Goal: Find specific page/section: Find specific page/section

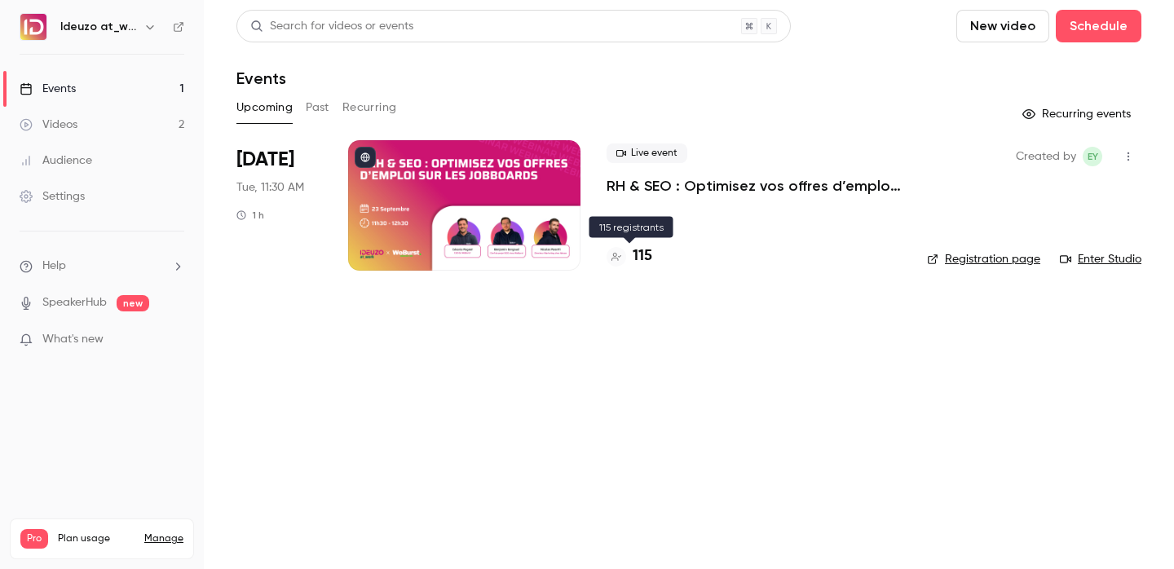
click at [646, 261] on h4 "115" at bounding box center [643, 256] width 20 height 22
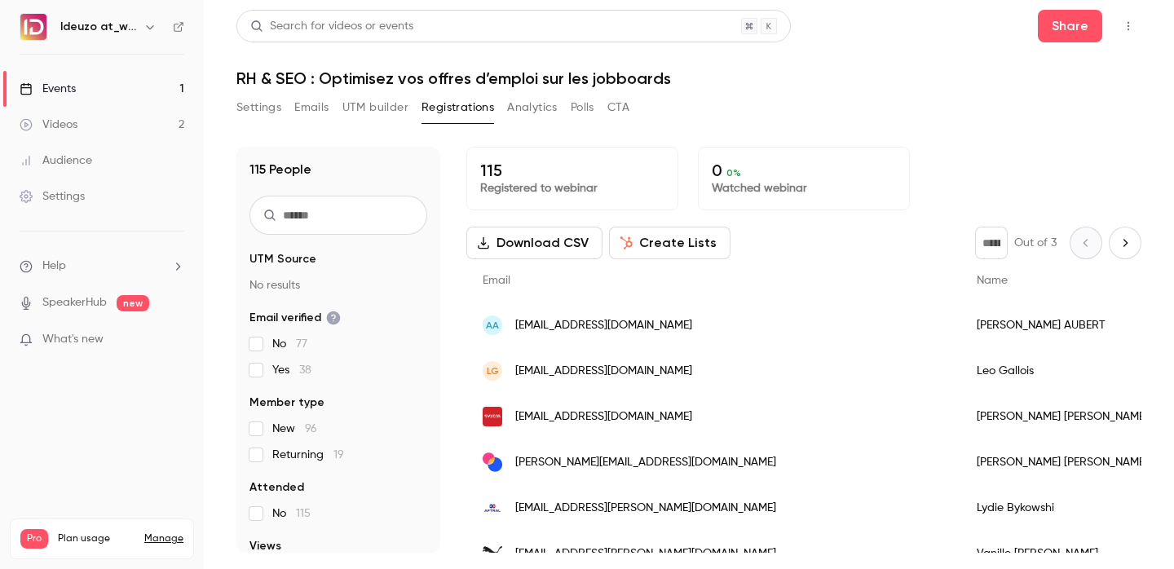
click at [162, 87] on link "Events 1" at bounding box center [102, 89] width 204 height 36
